Goal: Information Seeking & Learning: Understand process/instructions

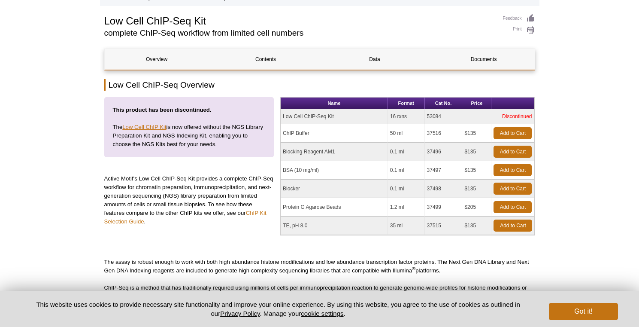
scroll to position [51, 0]
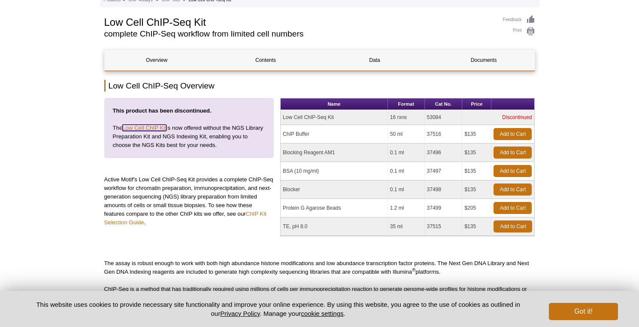
click at [147, 128] on link "Low Cell ChIP Kit" at bounding box center [144, 127] width 44 height 6
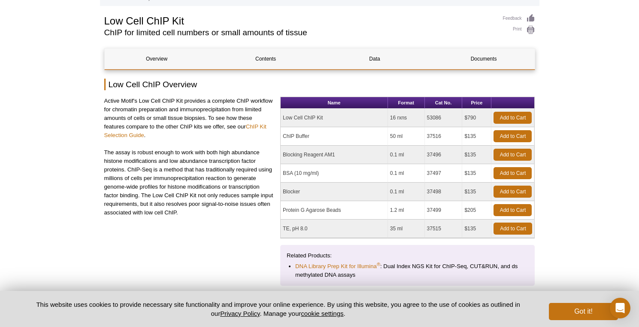
scroll to position [54, 0]
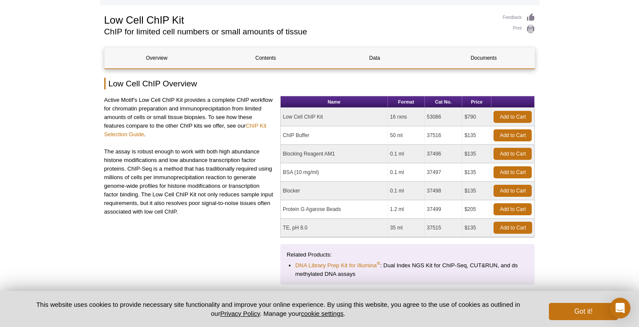
drag, startPoint x: 164, startPoint y: 145, endPoint x: 184, endPoint y: 139, distance: 20.9
click at [184, 139] on div "Active Motif's Low Cell ChIP Kit provides a complete ChIP workflow for chromati…" at bounding box center [189, 187] width 170 height 182
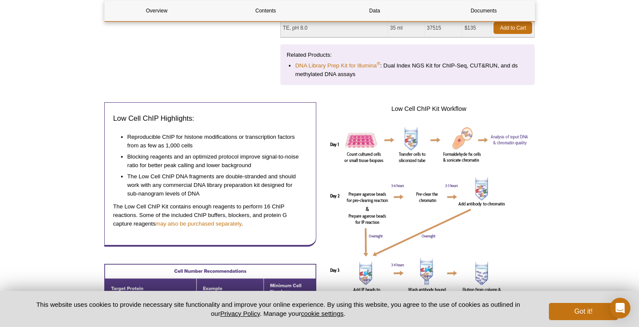
scroll to position [265, 0]
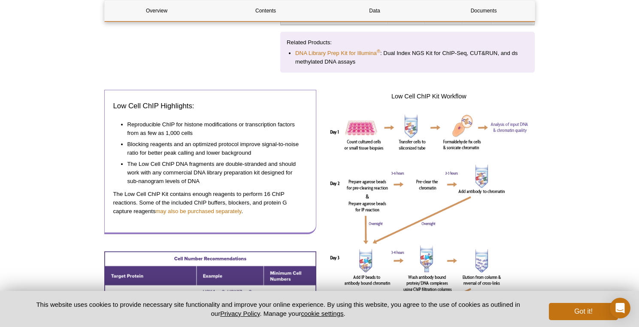
drag, startPoint x: 216, startPoint y: 115, endPoint x: 254, endPoint y: 112, distance: 38.3
click at [254, 112] on div "Low Cell ChIP Highlights: Reproducible ChIP for histone modifications or transc…" at bounding box center [210, 162] width 212 height 144
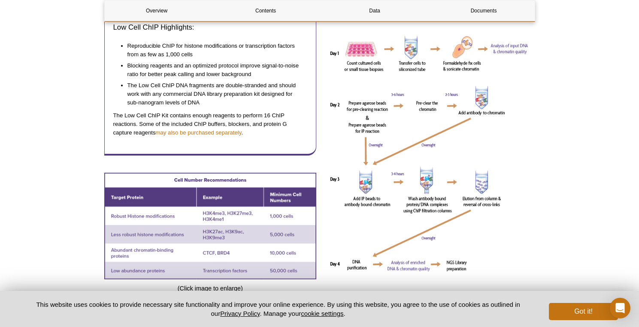
scroll to position [294, 0]
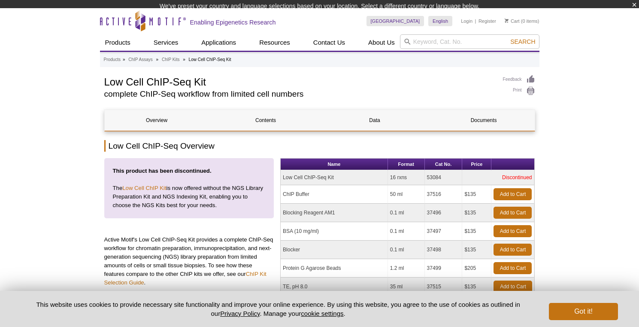
scroll to position [56, 0]
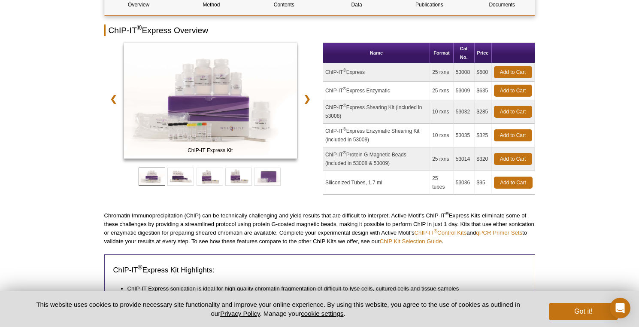
scroll to position [180, 0]
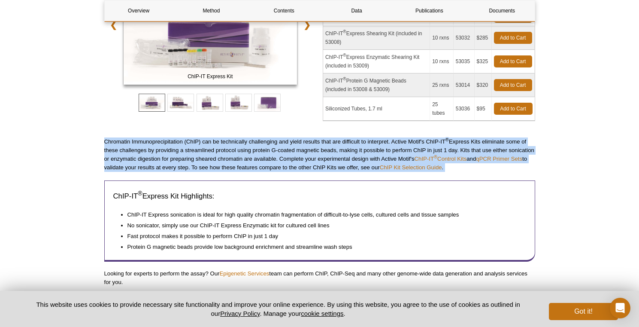
drag, startPoint x: 103, startPoint y: 132, endPoint x: 125, endPoint y: 173, distance: 46.3
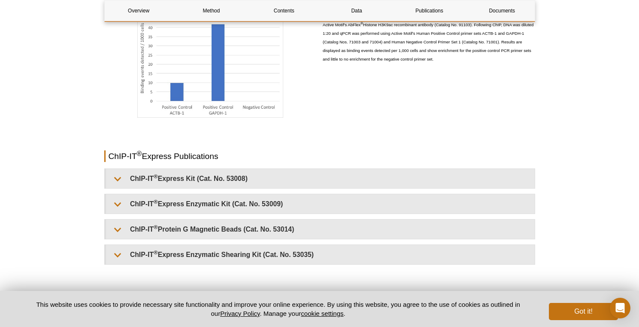
scroll to position [2065, 0]
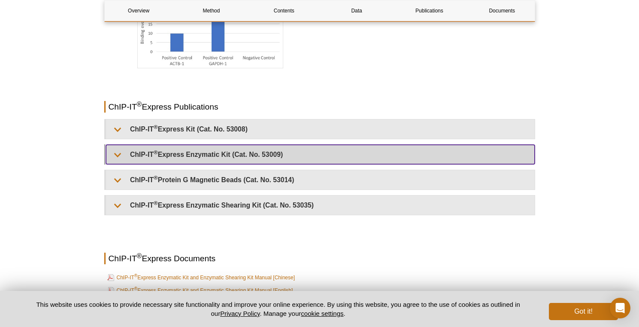
click at [135, 152] on summary "ChIP-IT ® Express Enzymatic Kit (Cat. No. 53009)" at bounding box center [320, 154] width 429 height 19
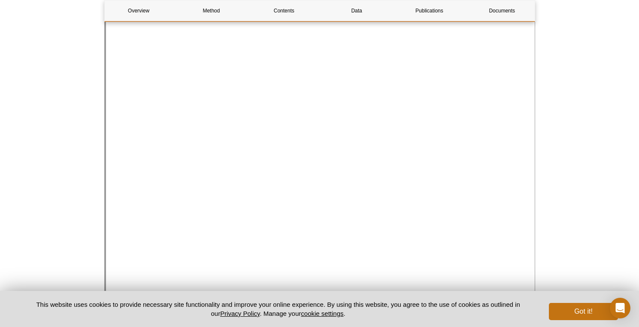
scroll to position [2290, 0]
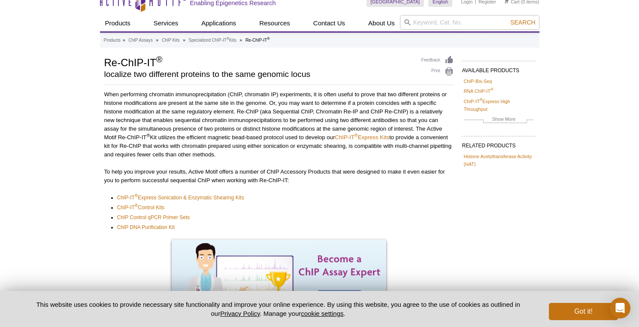
scroll to position [12, 0]
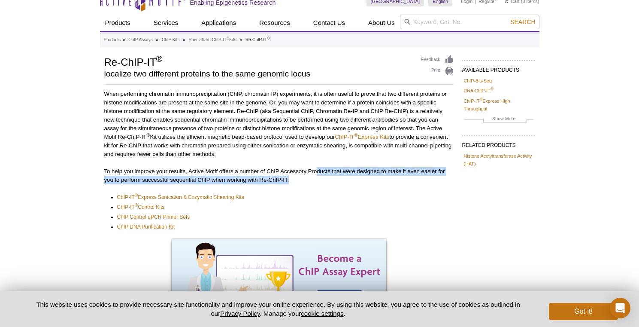
click at [313, 184] on p "To help you improve your results, Active Motif offers a number of ChIP Accessor…" at bounding box center [278, 175] width 349 height 17
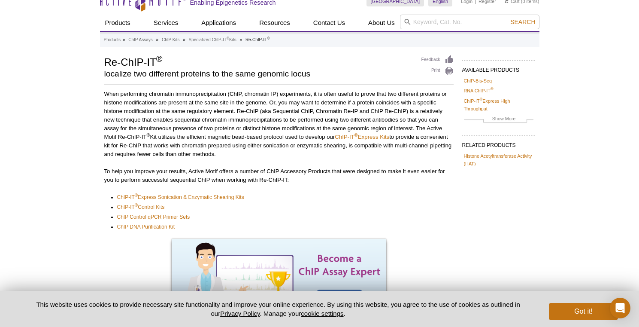
click at [313, 184] on div "When performing chromatin immunoprecipitation (ChIP, chromatin IP) experiments,…" at bounding box center [278, 206] width 349 height 233
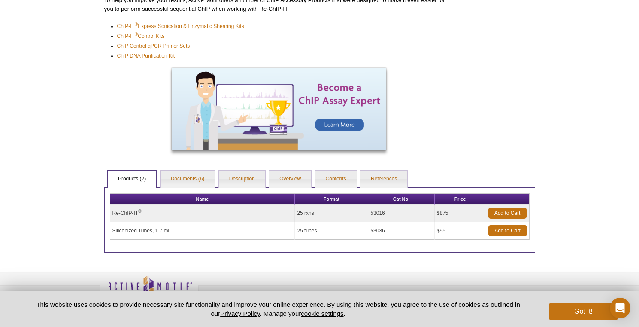
scroll to position [203, 0]
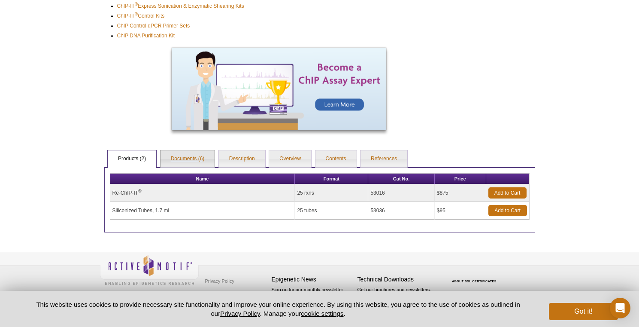
click at [195, 154] on link "Documents (6)" at bounding box center [187, 158] width 54 height 17
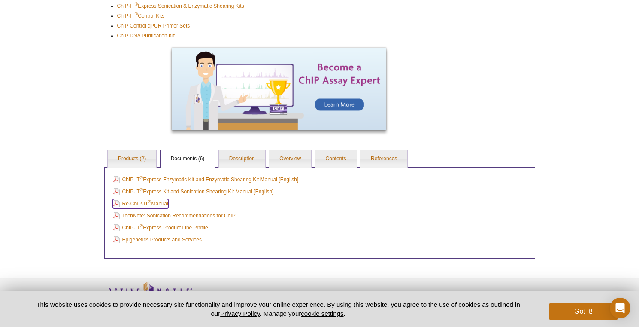
click at [165, 203] on link "Re-ChIP-IT ® Manual" at bounding box center [140, 203] width 55 height 9
